Goal: Book appointment/travel/reservation

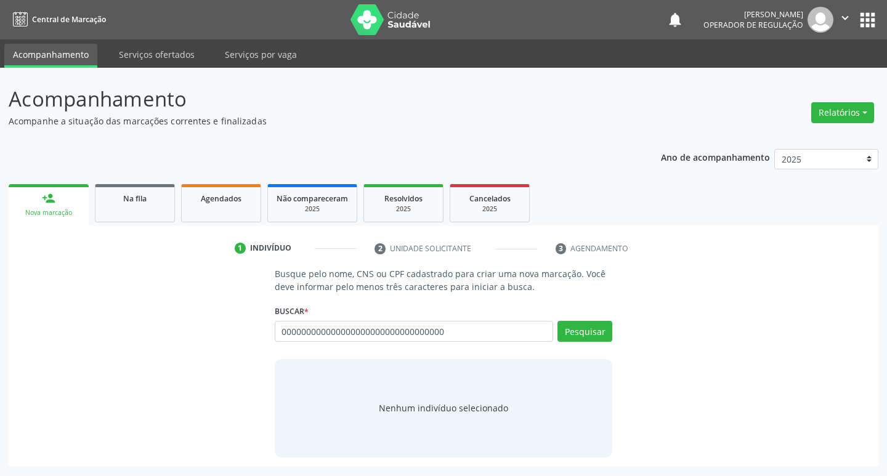
type input "000000000000000000000000000000000"
click at [476, 320] on div "Buscar * Busque por nome, CNS ou CPF Nenhum resultado encontrado para: " " Não …" at bounding box center [444, 326] width 338 height 48
drag, startPoint x: 476, startPoint y: 320, endPoint x: 473, endPoint y: 341, distance: 20.6
click at [476, 320] on div "Buscar * Busque por nome, CNS ou CPF Nenhum resultado encontrado para: " " Não …" at bounding box center [444, 326] width 338 height 48
click at [472, 347] on div "Busque por nome, CNS ou CPF Nenhum resultado encontrado para: " " Não há nenhum…" at bounding box center [444, 336] width 338 height 30
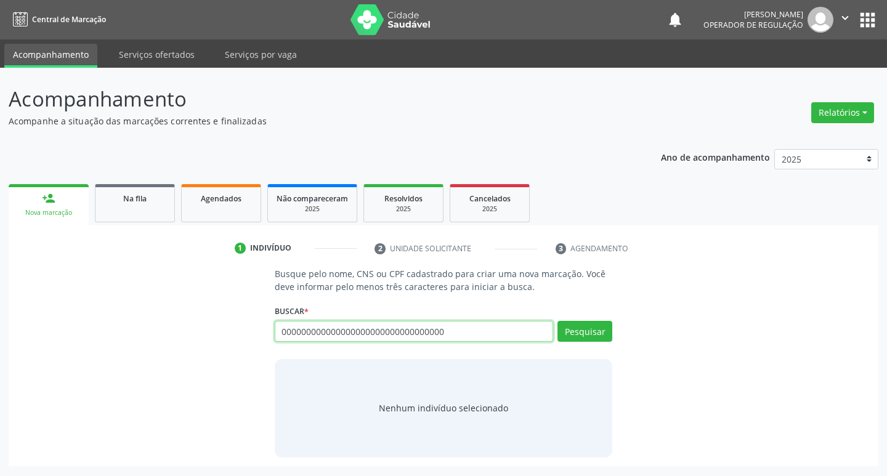
click at [473, 325] on input "000000000000000000000000000000000" at bounding box center [414, 331] width 279 height 21
click at [465, 324] on input "text" at bounding box center [414, 331] width 279 height 21
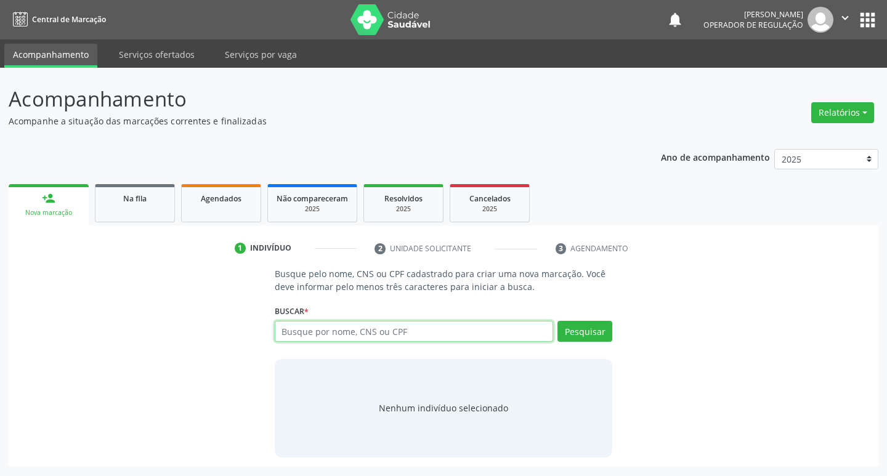
click at [465, 324] on input "text" at bounding box center [414, 331] width 279 height 21
type input "700207992270722"
click at [575, 336] on button "Pesquisar" at bounding box center [585, 331] width 55 height 21
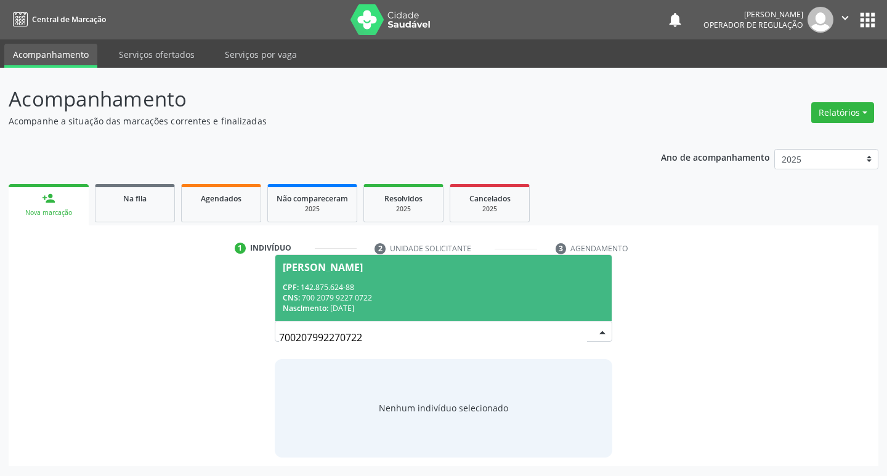
click at [351, 271] on div "[PERSON_NAME]" at bounding box center [323, 267] width 80 height 10
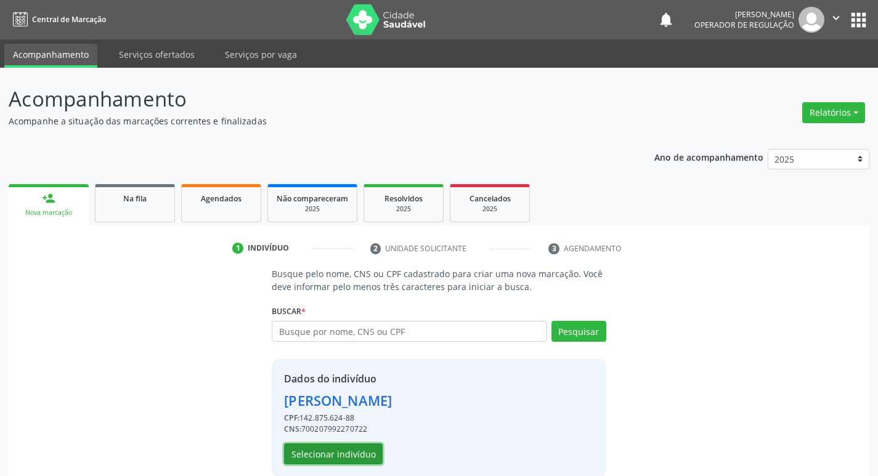
click at [331, 460] on button "Selecionar indivíduo" at bounding box center [333, 454] width 99 height 21
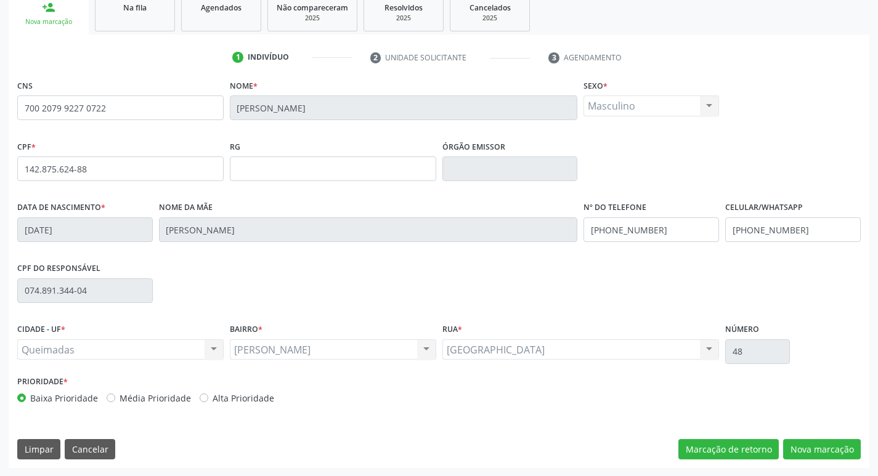
scroll to position [192, 0]
click at [816, 455] on button "Nova marcação" at bounding box center [822, 449] width 78 height 21
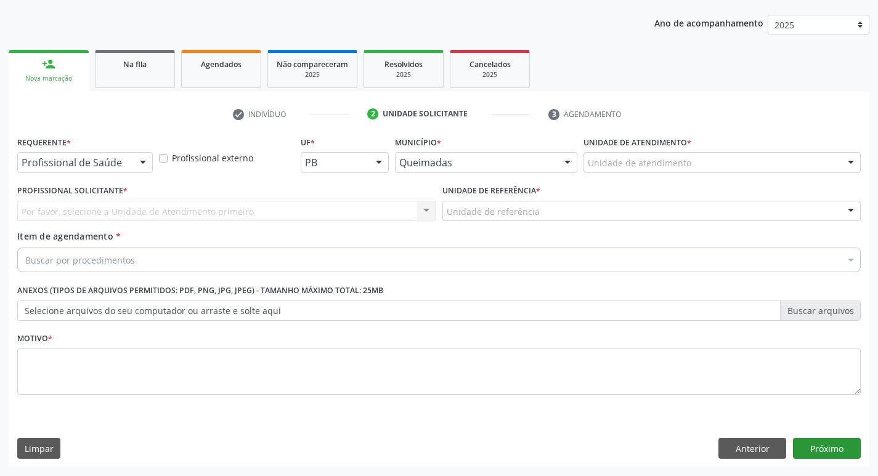
scroll to position [134, 0]
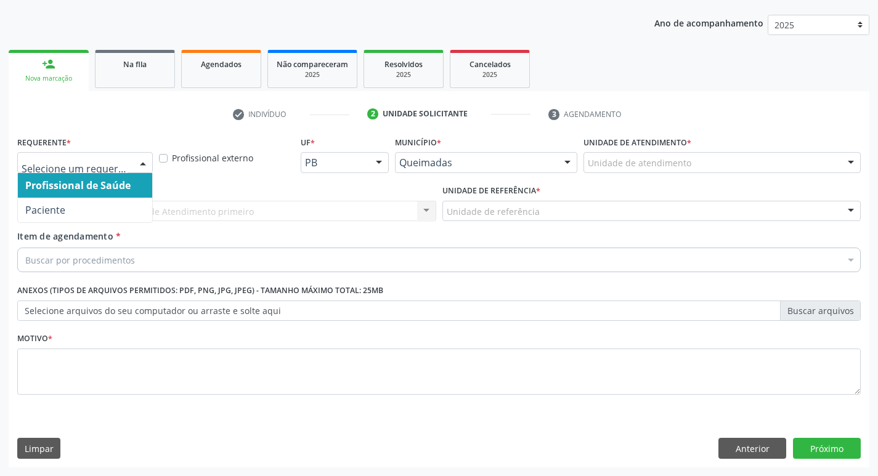
click at [144, 160] on div at bounding box center [143, 163] width 18 height 21
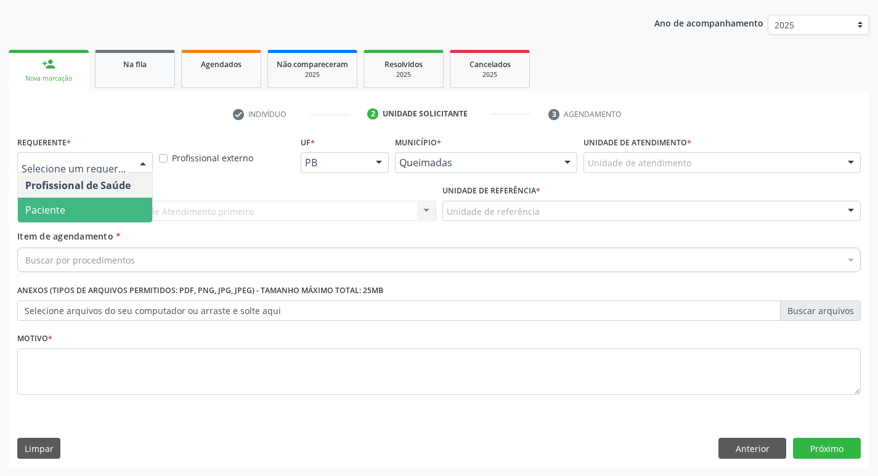
click at [125, 214] on span "Paciente" at bounding box center [85, 210] width 134 height 25
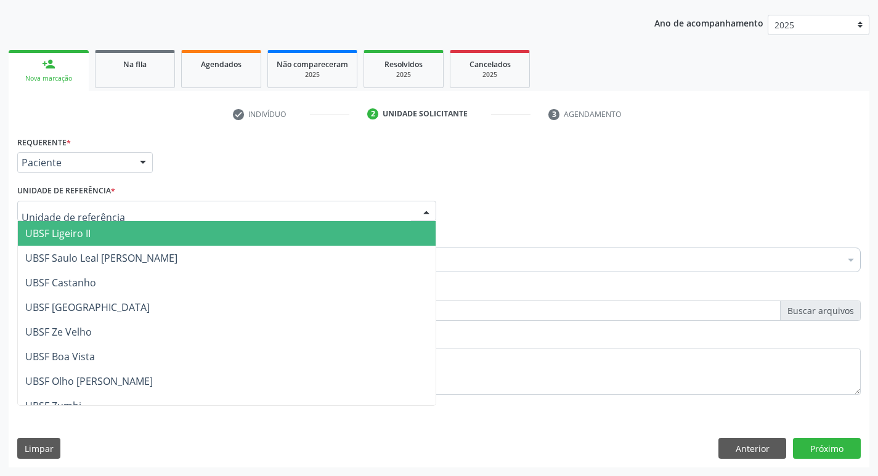
click at [125, 214] on div at bounding box center [226, 211] width 419 height 21
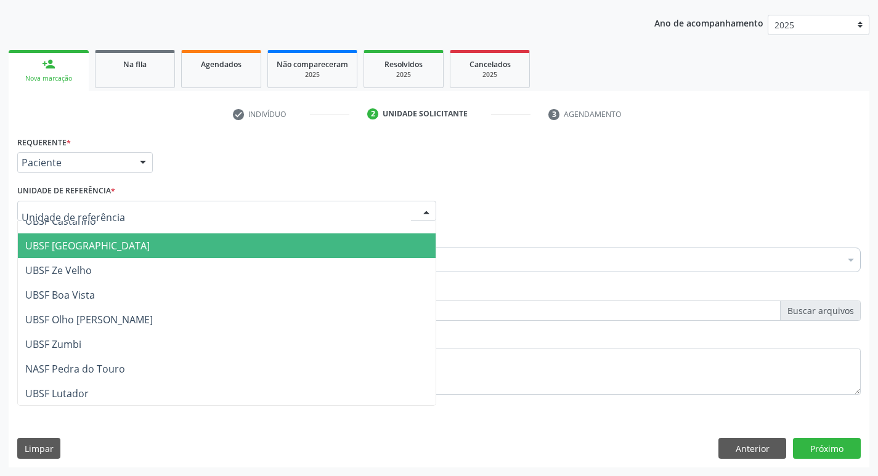
scroll to position [123, 0]
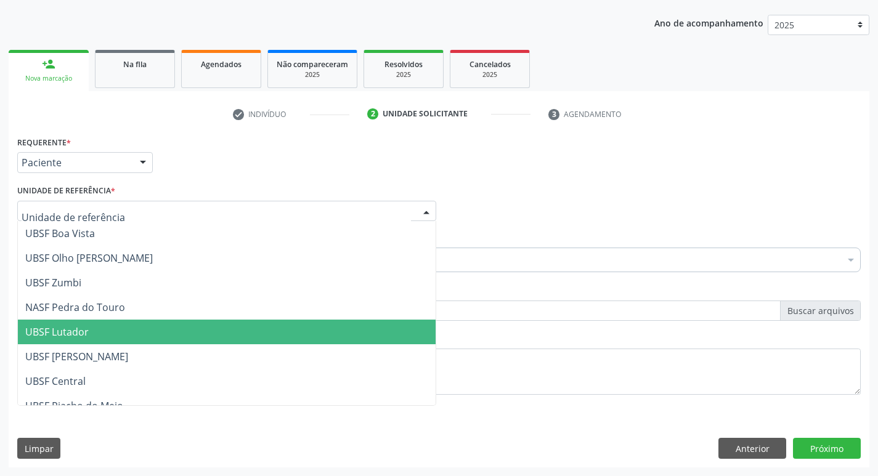
click at [105, 328] on span "UBSF Lutador" at bounding box center [227, 332] width 418 height 25
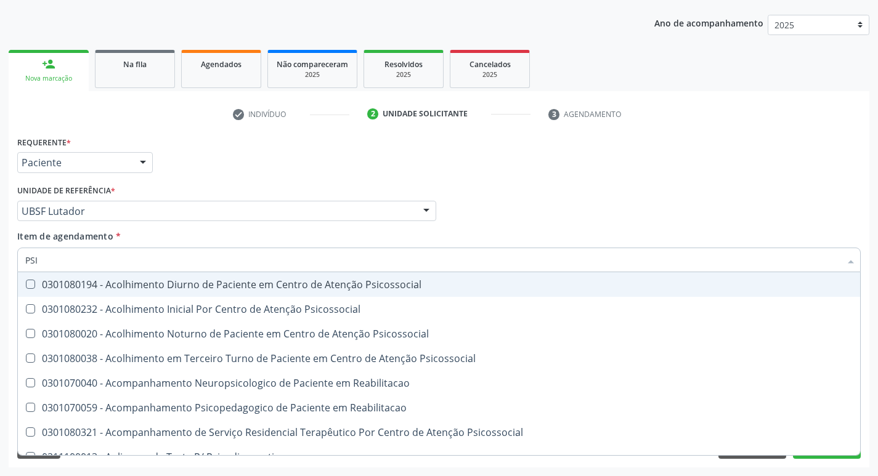
type input "PSIQ"
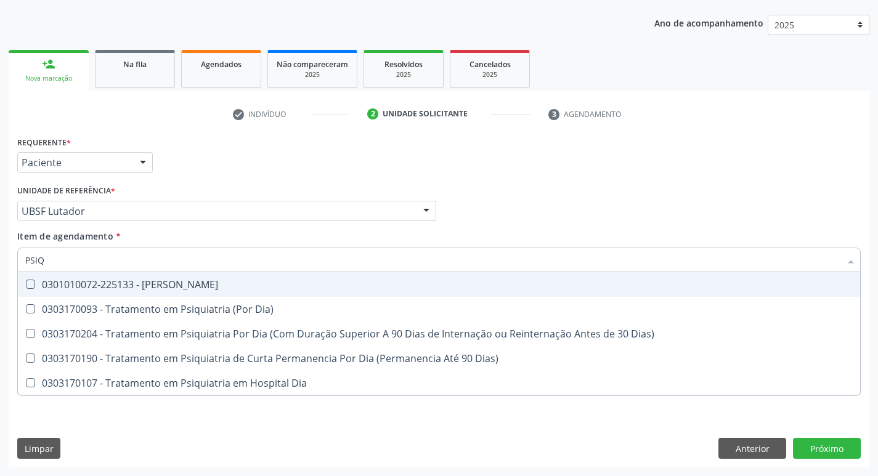
click at [33, 289] on div "0301010072-225133 - [PERSON_NAME]" at bounding box center [438, 285] width 827 height 10
checkbox Psiquiatra "true"
click at [513, 199] on div "Profissional Solicitante Por favor, selecione a Unidade de Atendimento primeiro…" at bounding box center [439, 206] width 850 height 48
checkbox Dia\) "true"
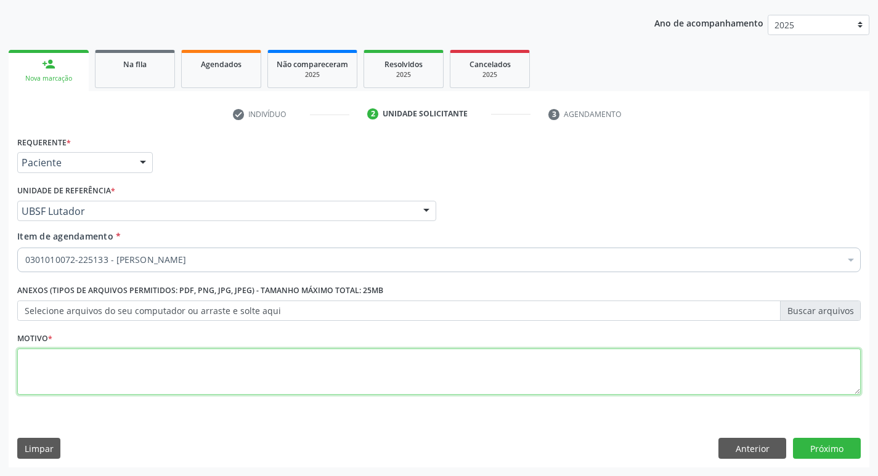
click at [78, 373] on textarea at bounding box center [438, 372] width 843 height 47
type textarea "AVLIACAO LOURDES 12/2024"
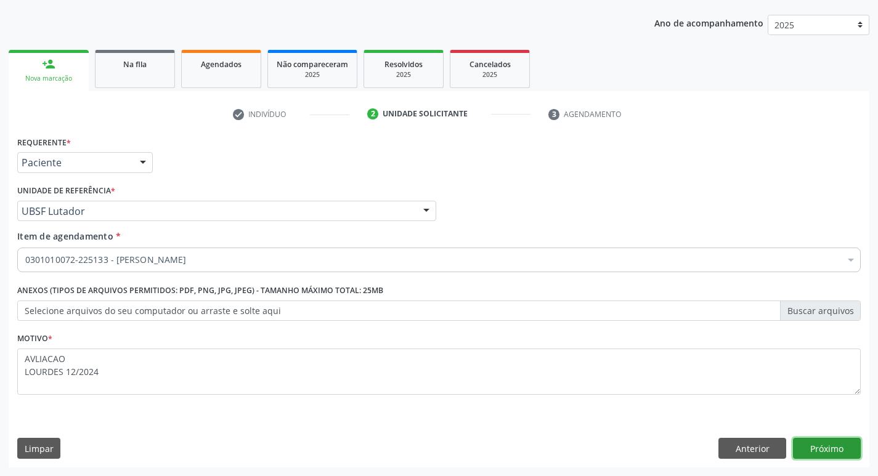
click at [829, 448] on button "Próximo" at bounding box center [827, 448] width 68 height 21
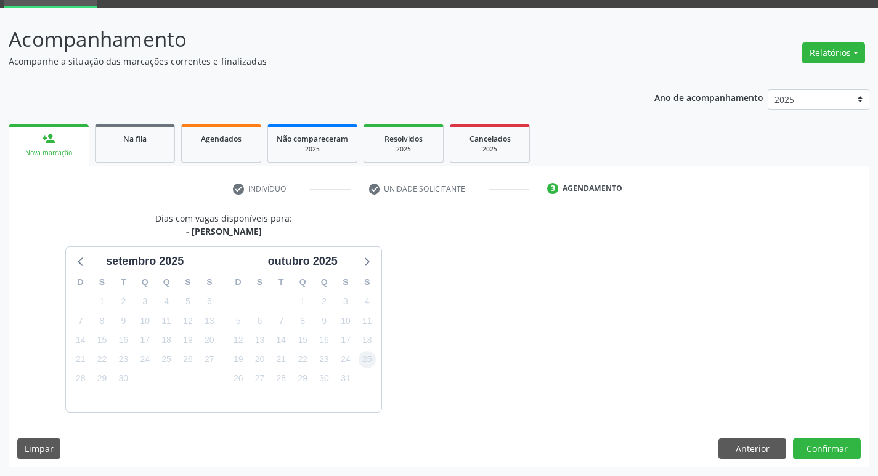
scroll to position [96, 0]
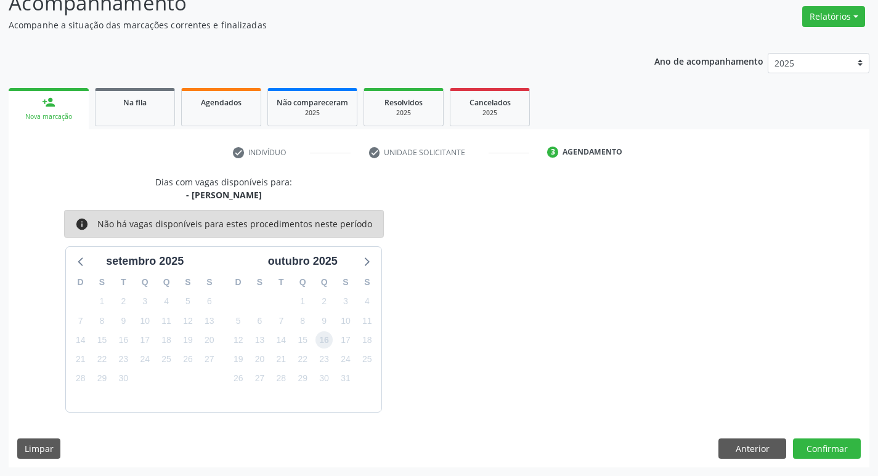
click at [323, 339] on span "16" at bounding box center [323, 339] width 17 height 17
click at [839, 443] on button "Confirmar" at bounding box center [827, 449] width 68 height 21
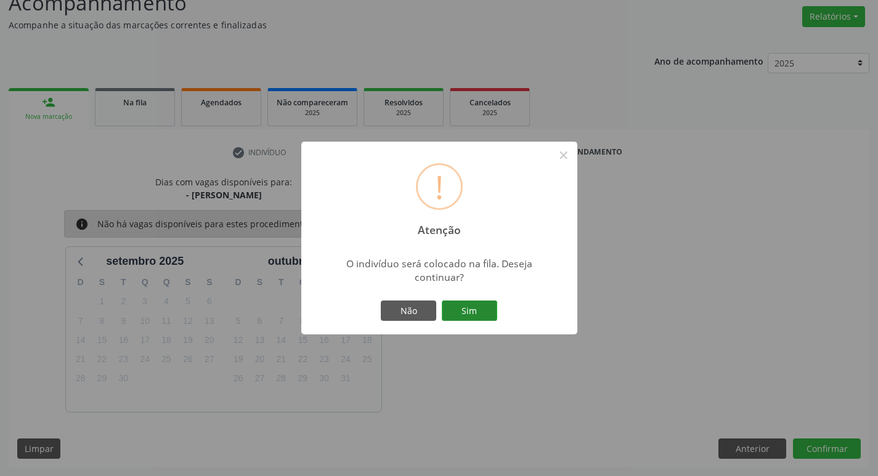
click at [450, 308] on button "Sim" at bounding box center [469, 311] width 55 height 21
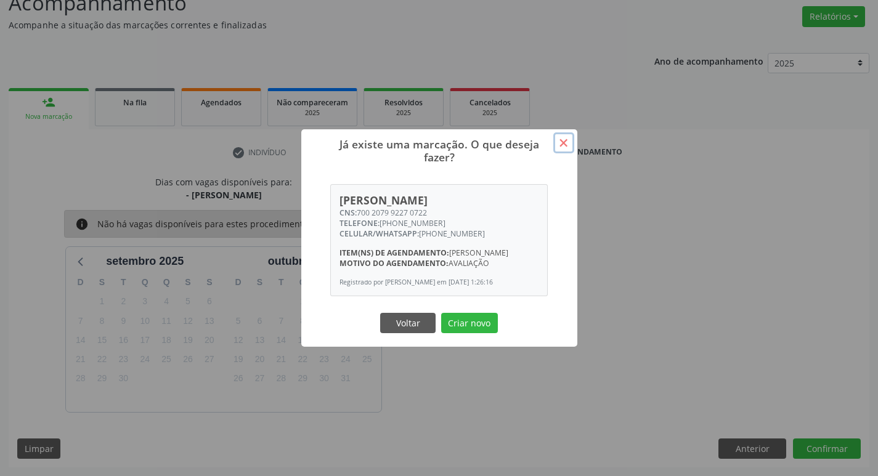
click at [559, 138] on button "×" at bounding box center [563, 142] width 21 height 21
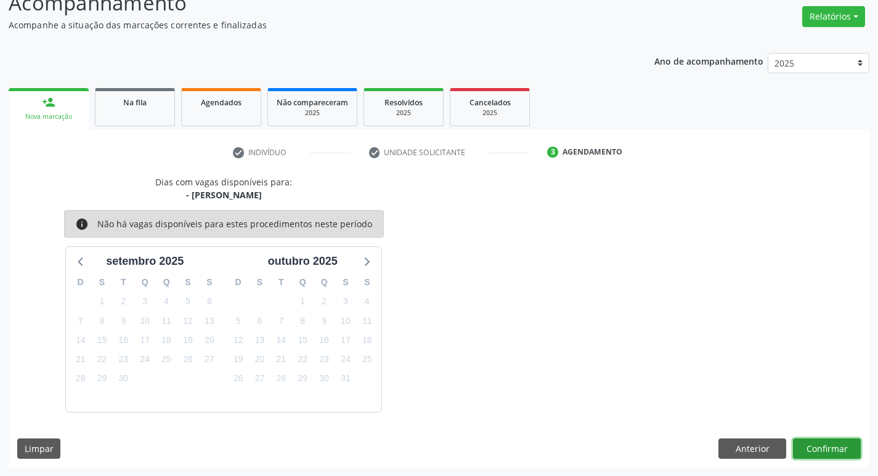
click at [832, 446] on button "Confirmar" at bounding box center [827, 449] width 68 height 21
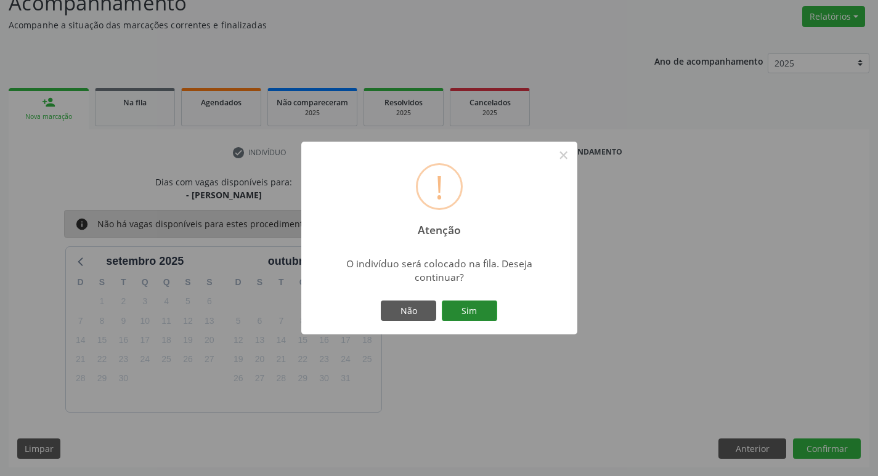
click at [481, 311] on button "Sim" at bounding box center [469, 311] width 55 height 21
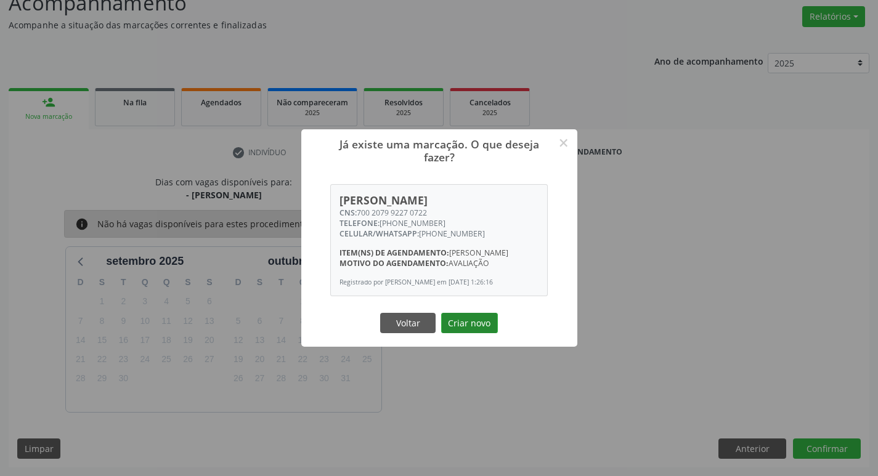
click at [454, 325] on button "Criar novo" at bounding box center [469, 323] width 57 height 21
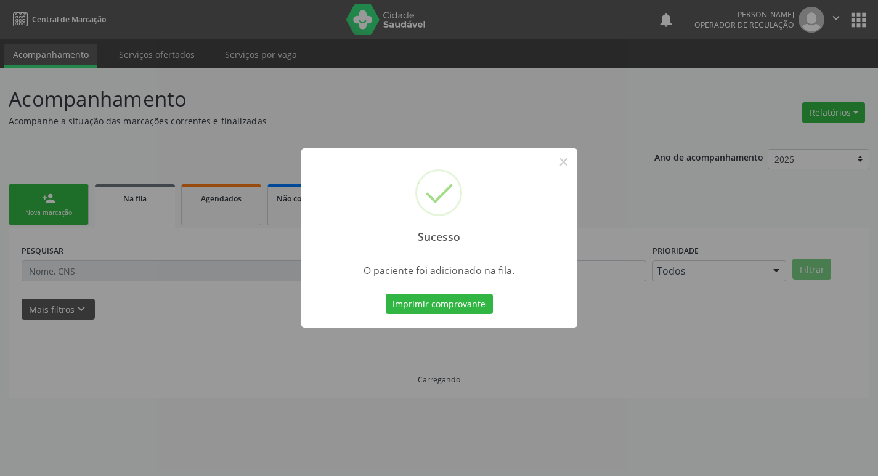
scroll to position [0, 0]
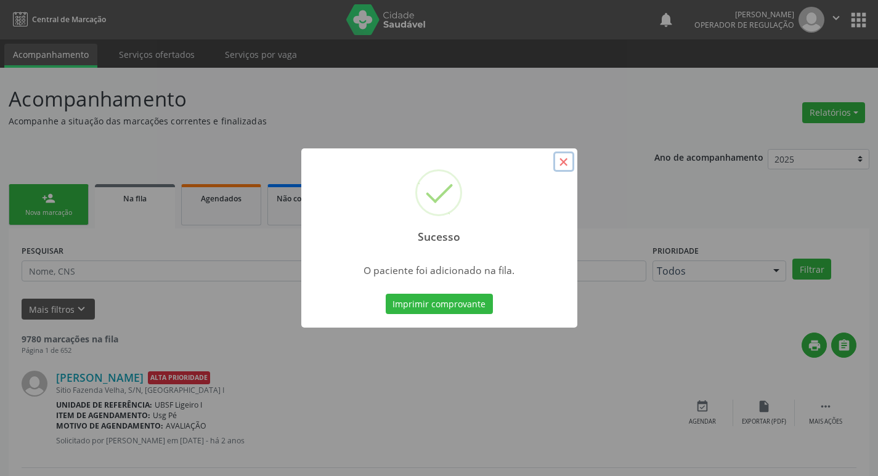
click at [566, 163] on button "×" at bounding box center [563, 162] width 21 height 21
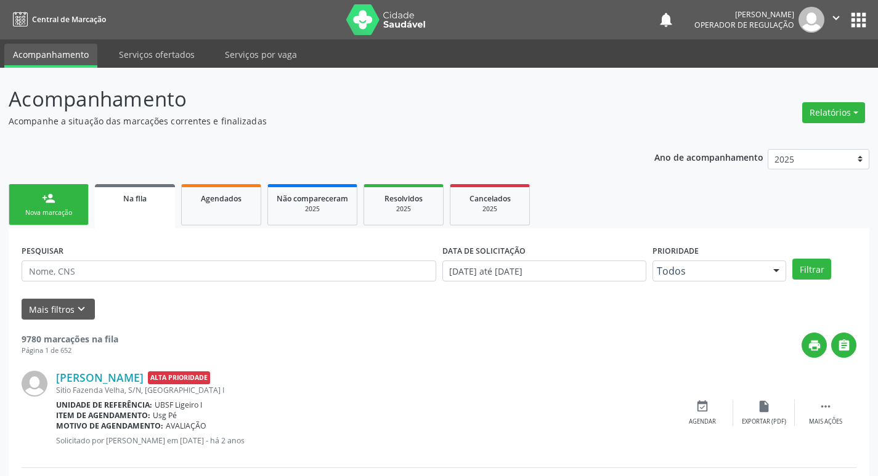
drag, startPoint x: 476, startPoint y: 363, endPoint x: 389, endPoint y: 71, distance: 304.1
